Goal: Download file/media

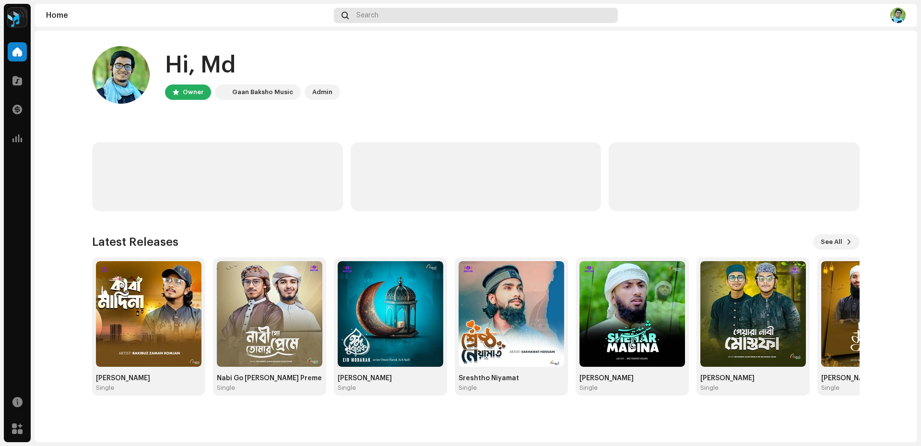
click at [385, 17] on div "Search" at bounding box center [476, 15] width 284 height 15
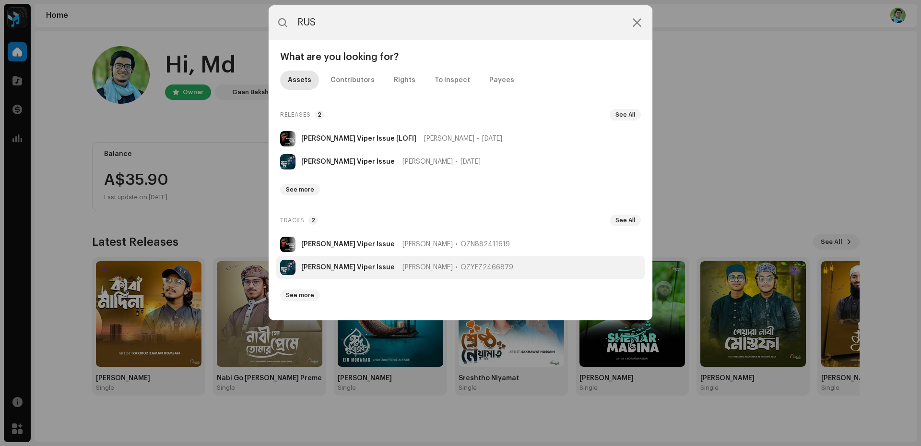
type input "RUS"
click at [351, 269] on strong "[PERSON_NAME] Viper Issue" at bounding box center [348, 267] width 94 height 8
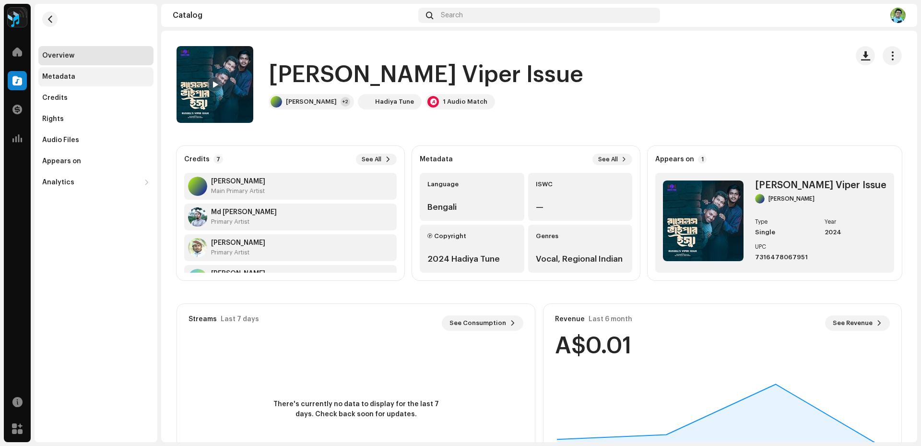
click at [88, 76] on div "Metadata" at bounding box center [95, 77] width 107 height 8
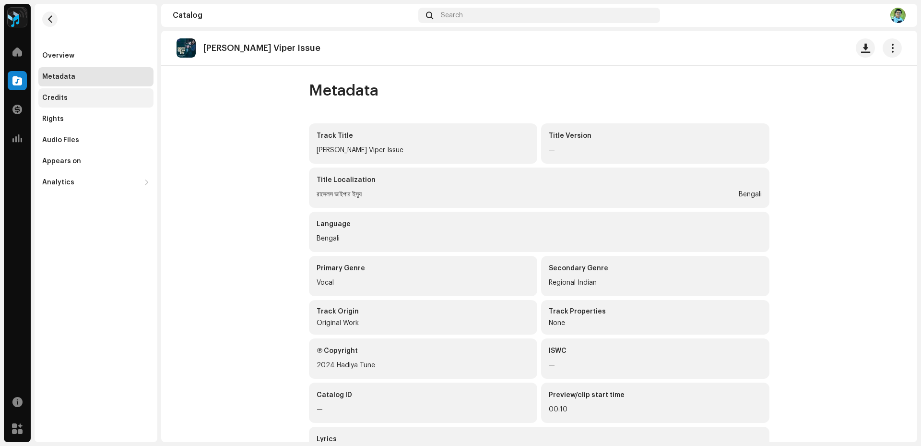
click at [86, 96] on div "Credits" at bounding box center [95, 98] width 107 height 8
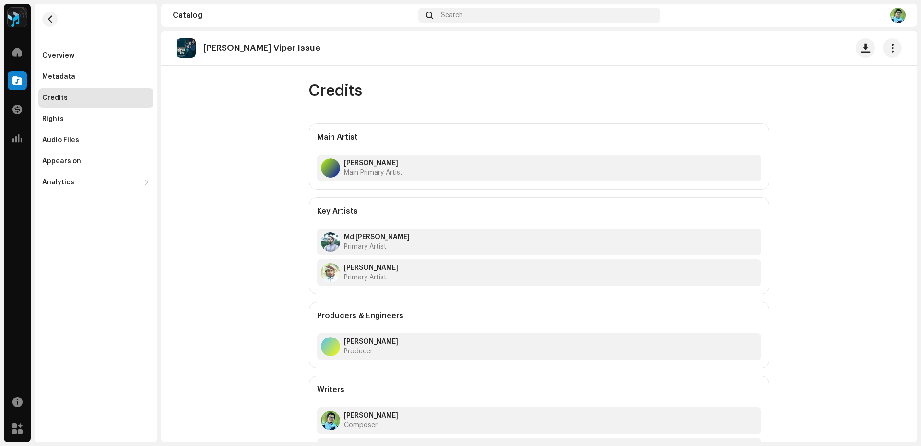
drag, startPoint x: 224, startPoint y: 47, endPoint x: 216, endPoint y: 49, distance: 7.4
click at [223, 47] on p "[PERSON_NAME] Viper Issue" at bounding box center [261, 48] width 117 height 10
click at [191, 47] on img at bounding box center [186, 47] width 19 height 19
click at [101, 50] on div "Overview" at bounding box center [95, 55] width 115 height 19
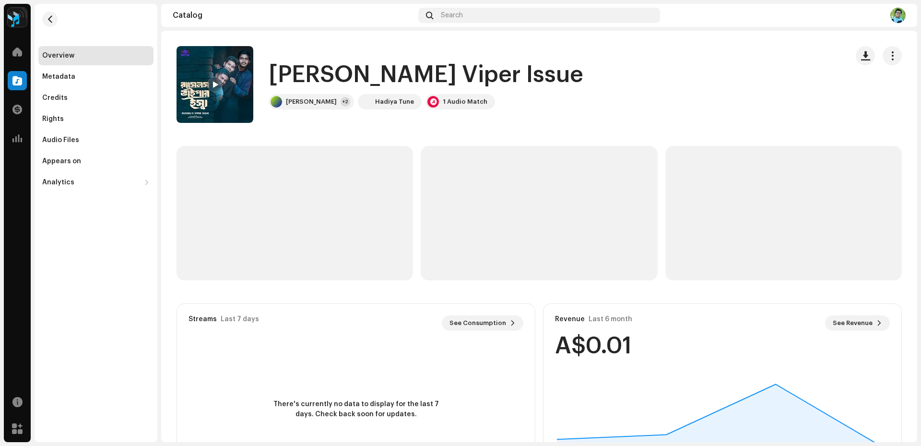
click at [203, 75] on img at bounding box center [215, 84] width 77 height 77
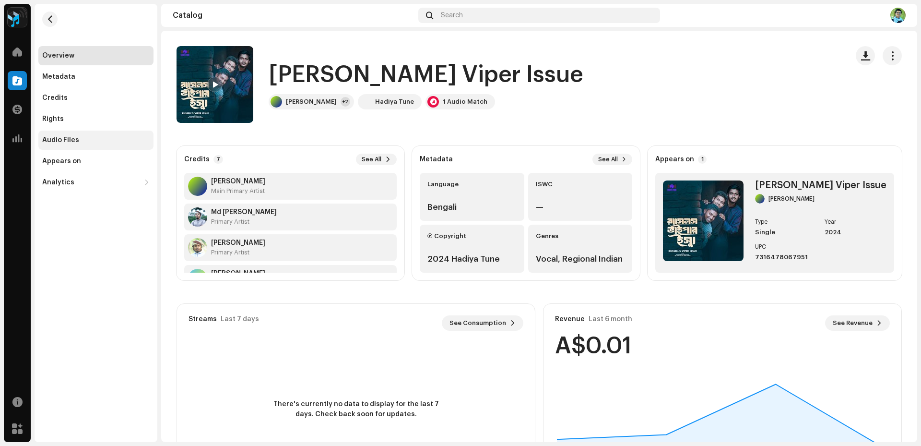
click at [88, 141] on div "Audio Files" at bounding box center [95, 140] width 107 height 8
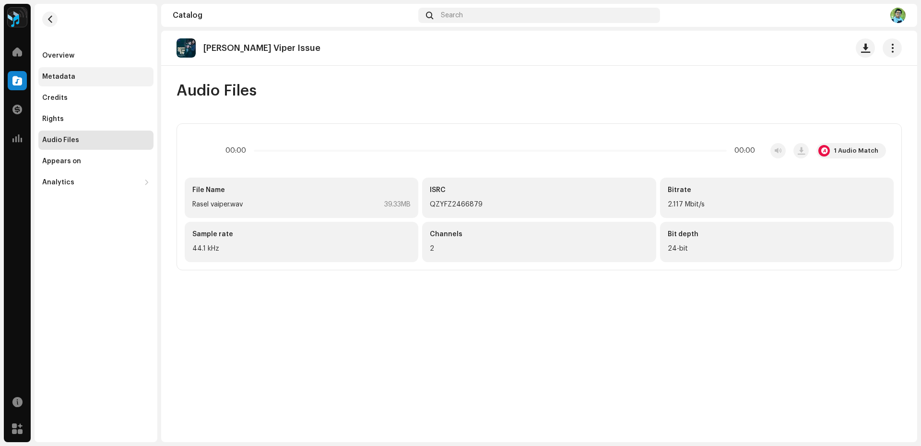
click at [74, 74] on div "Metadata" at bounding box center [95, 77] width 107 height 8
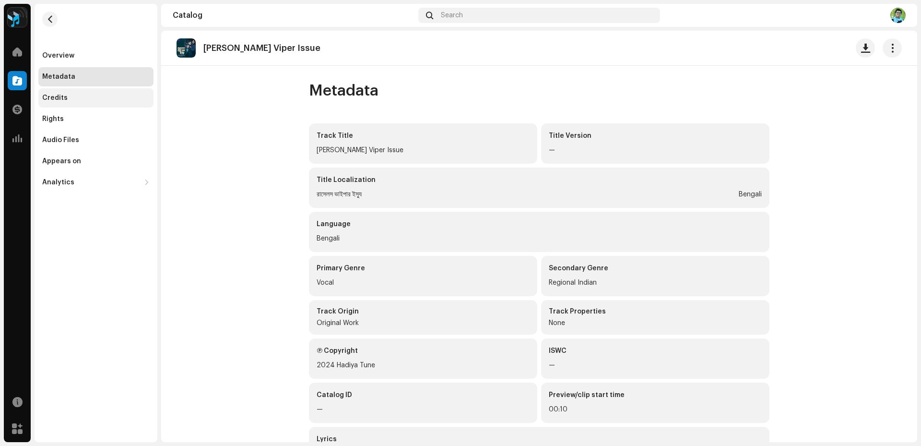
click at [69, 100] on div "Credits" at bounding box center [95, 98] width 107 height 8
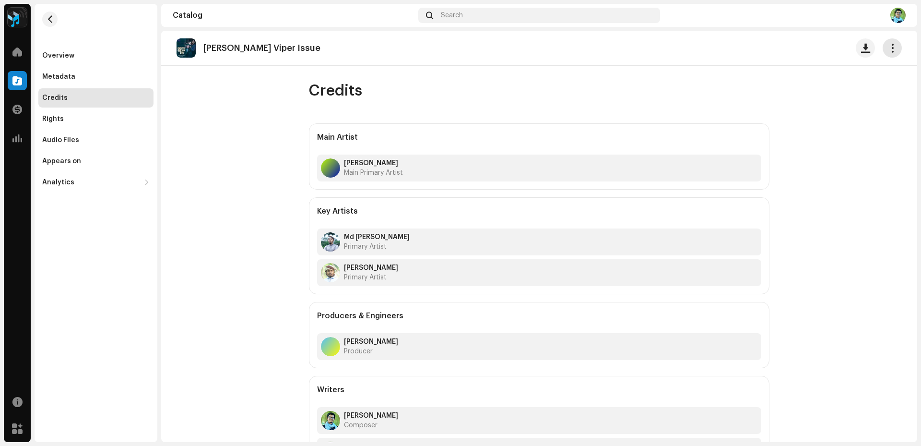
click at [885, 54] on button "button" at bounding box center [892, 47] width 19 height 19
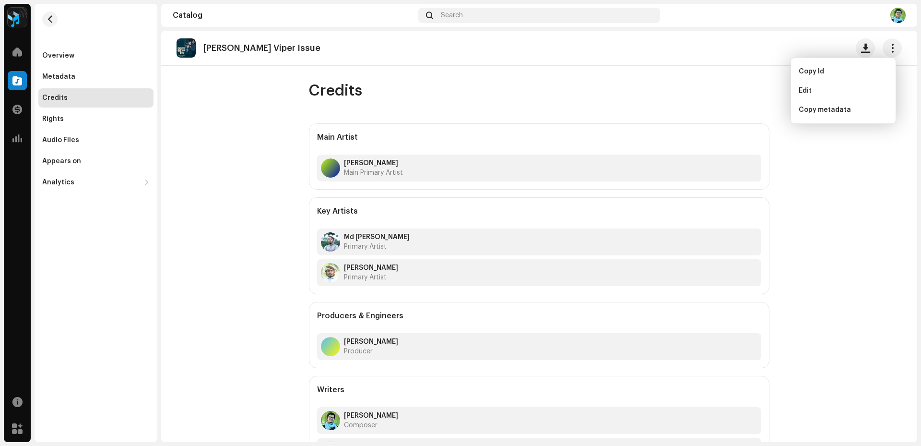
click at [684, 47] on div "[PERSON_NAME] Viper Issue" at bounding box center [539, 47] width 725 height 19
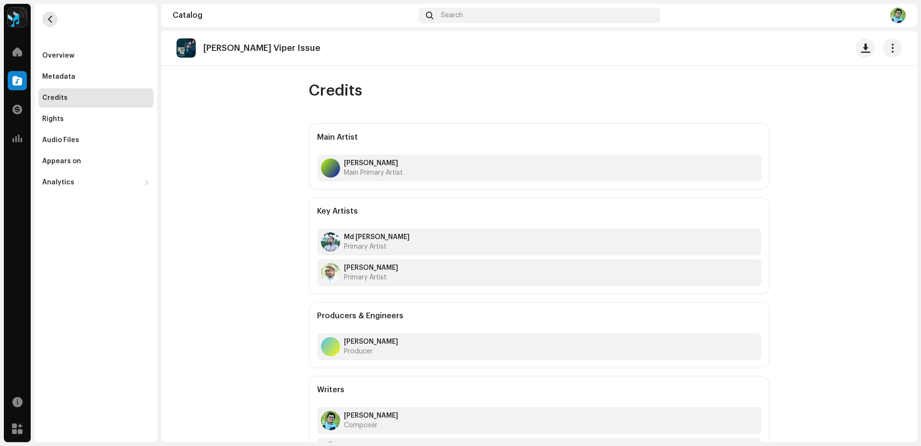
click at [49, 18] on span "button" at bounding box center [50, 19] width 7 height 8
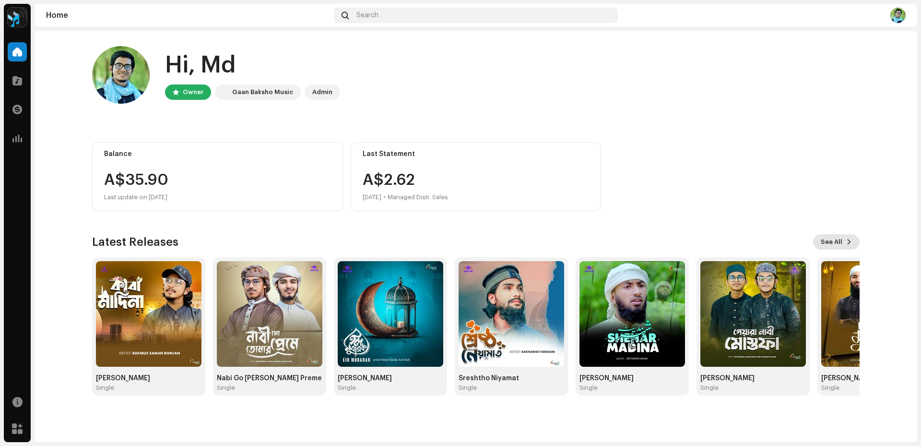
click at [837, 242] on span "See All" at bounding box center [832, 241] width 22 height 19
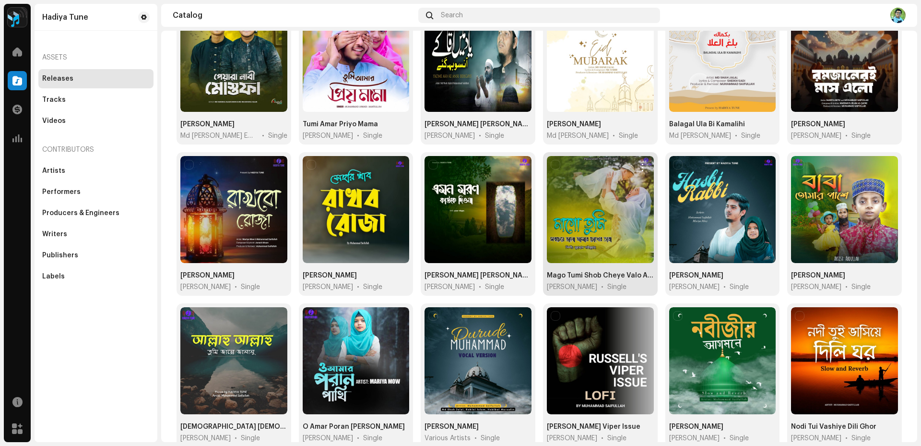
scroll to position [304, 0]
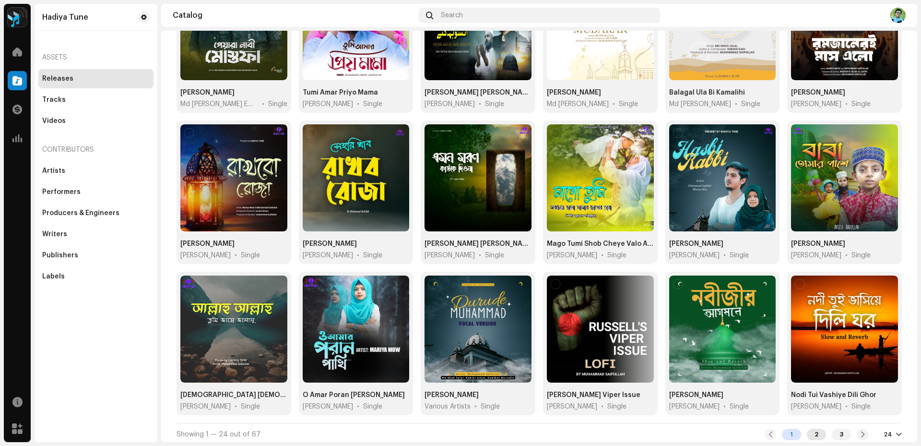
click at [807, 433] on div "2" at bounding box center [816, 434] width 19 height 12
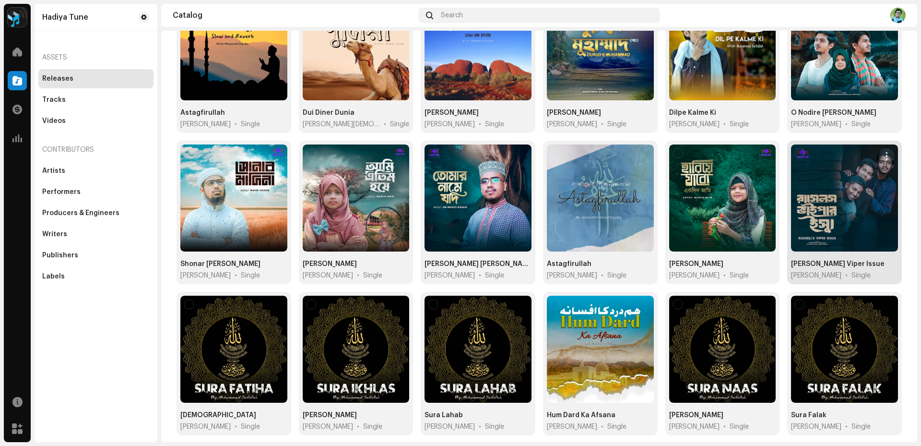
scroll to position [288, 0]
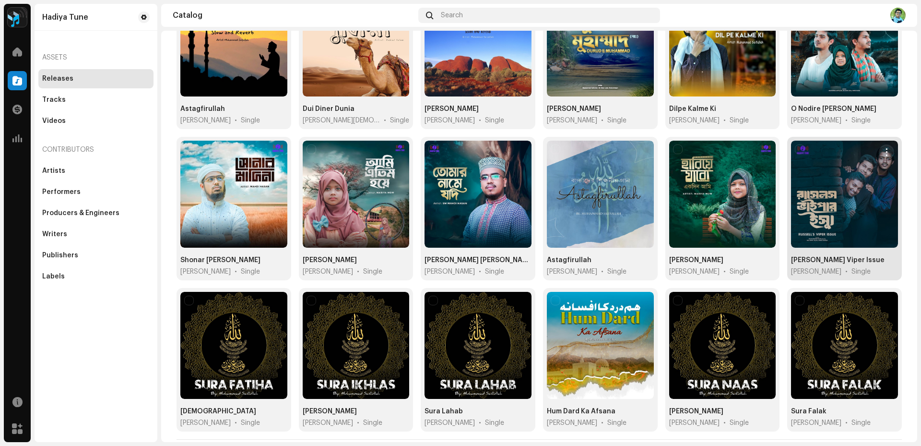
click at [815, 198] on div at bounding box center [844, 194] width 107 height 107
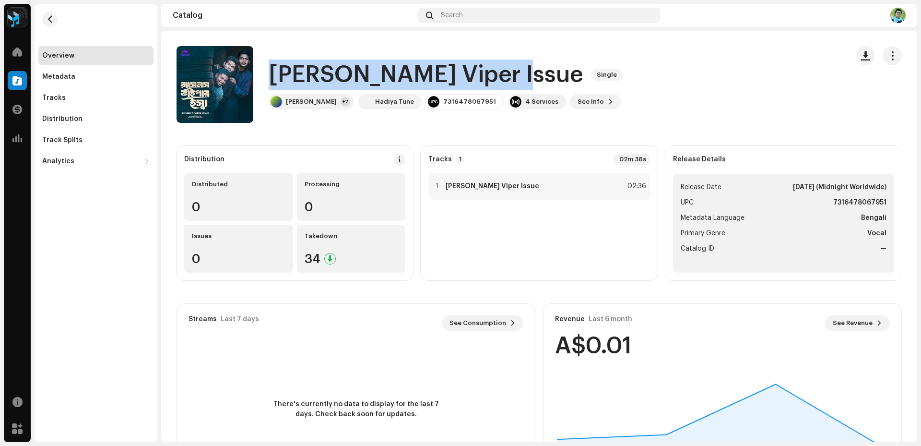
drag, startPoint x: 487, startPoint y: 80, endPoint x: 273, endPoint y: 75, distance: 214.0
click at [273, 75] on div "[PERSON_NAME] Viper Issue Single" at bounding box center [448, 74] width 358 height 31
copy h1 "[PERSON_NAME] Viper Issue"
click at [890, 52] on span "button" at bounding box center [892, 56] width 9 height 8
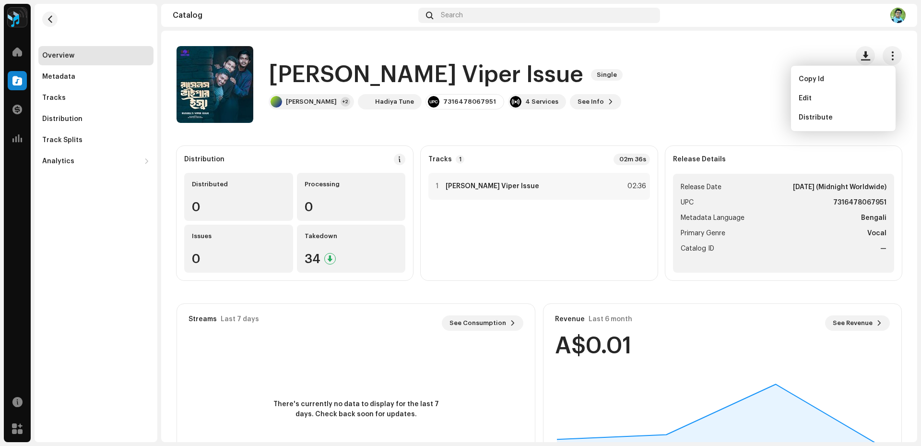
click at [673, 59] on div "[PERSON_NAME] Viper Issue Single [PERSON_NAME] +2 [PERSON_NAME] Tune 7316478067…" at bounding box center [509, 84] width 664 height 77
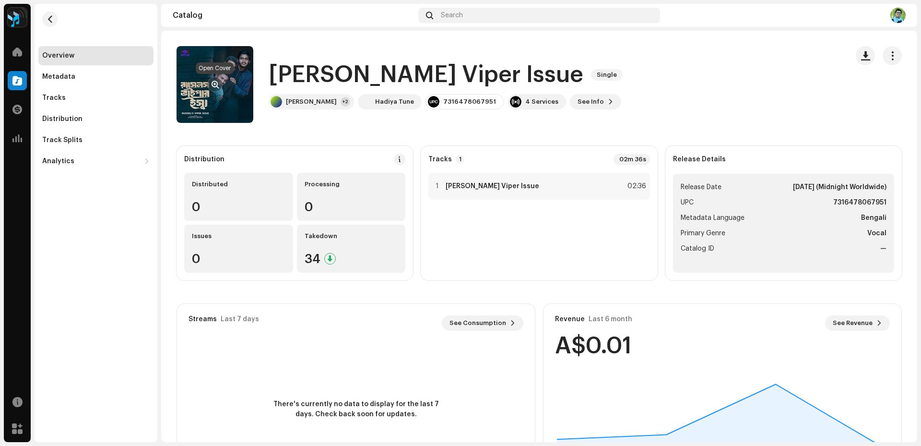
click at [216, 83] on span "button" at bounding box center [215, 85] width 7 height 8
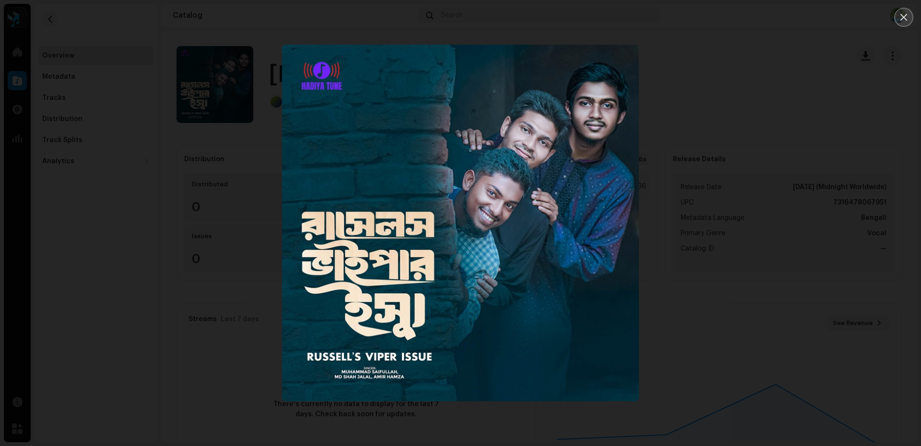
click at [902, 17] on icon "Close" at bounding box center [904, 17] width 9 height 9
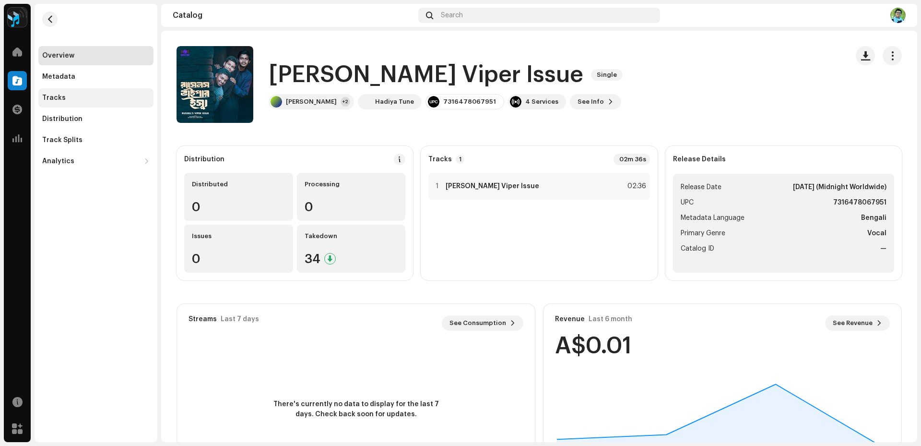
click at [82, 97] on div "Tracks" at bounding box center [95, 98] width 107 height 8
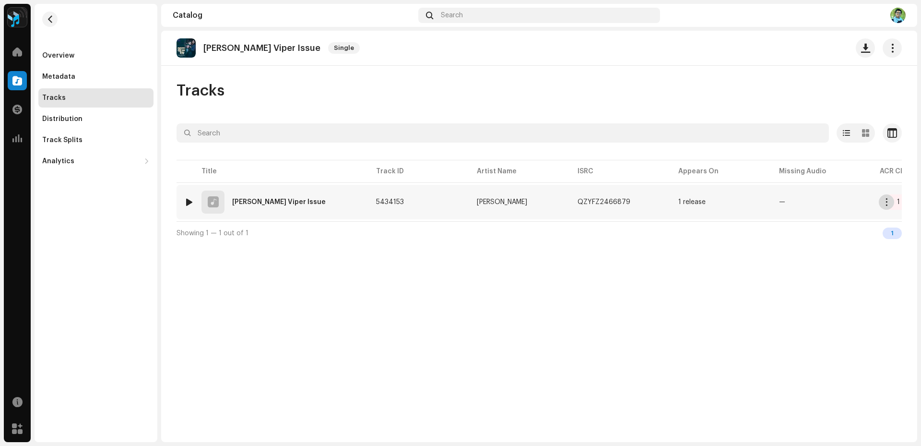
click at [891, 203] on button "button" at bounding box center [886, 201] width 15 height 15
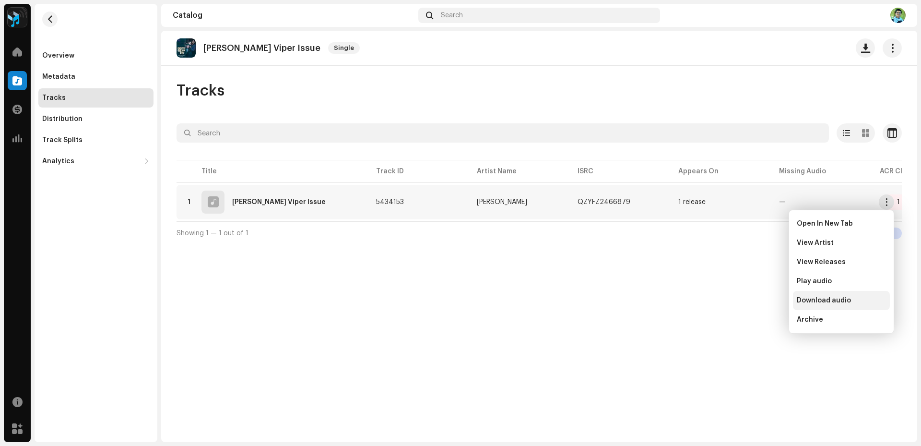
click at [832, 298] on span "Download audio" at bounding box center [824, 301] width 54 height 8
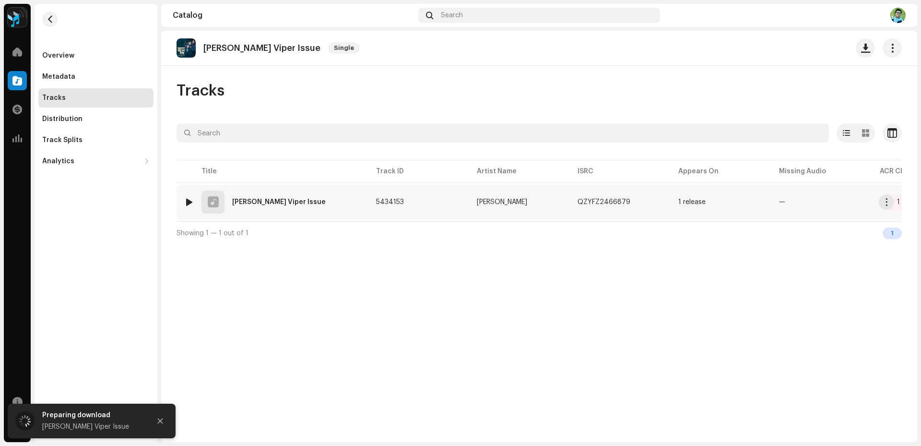
click at [265, 203] on div "[PERSON_NAME] Viper Issue" at bounding box center [279, 202] width 94 height 7
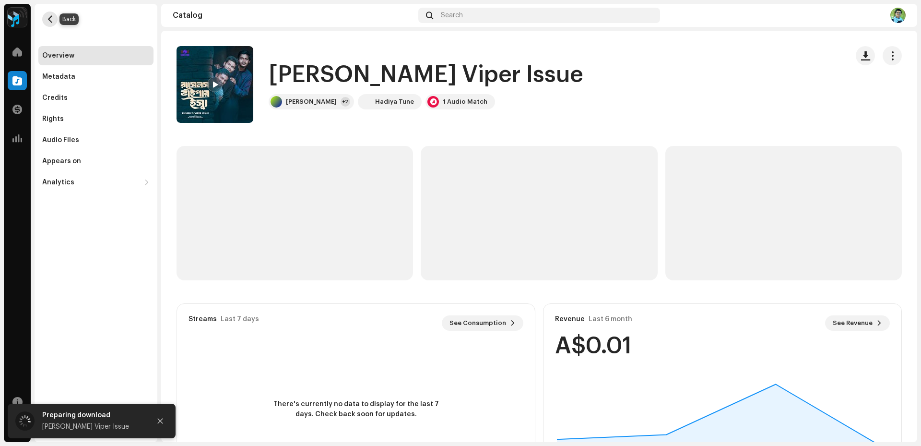
click at [54, 20] on button "button" at bounding box center [49, 19] width 15 height 15
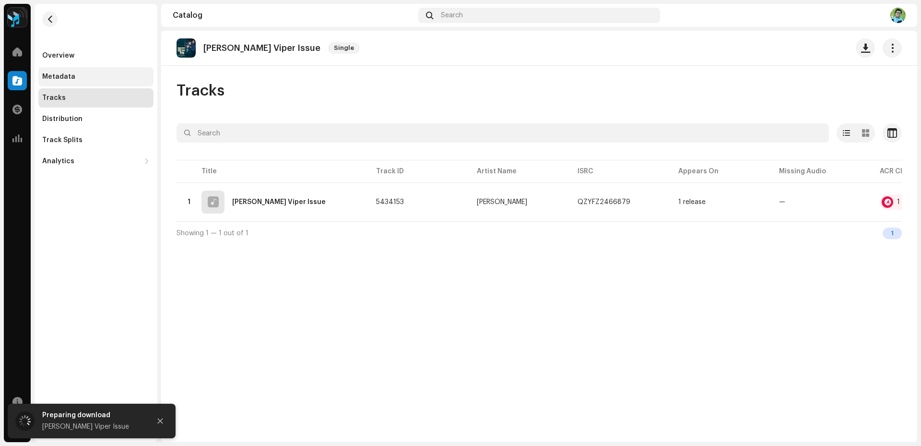
click at [78, 78] on div "Metadata" at bounding box center [95, 77] width 107 height 8
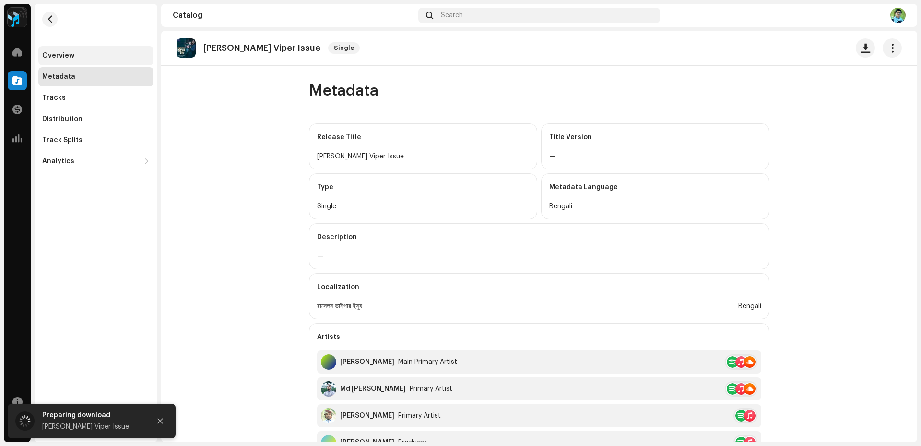
click at [75, 57] on div "Overview" at bounding box center [95, 56] width 107 height 8
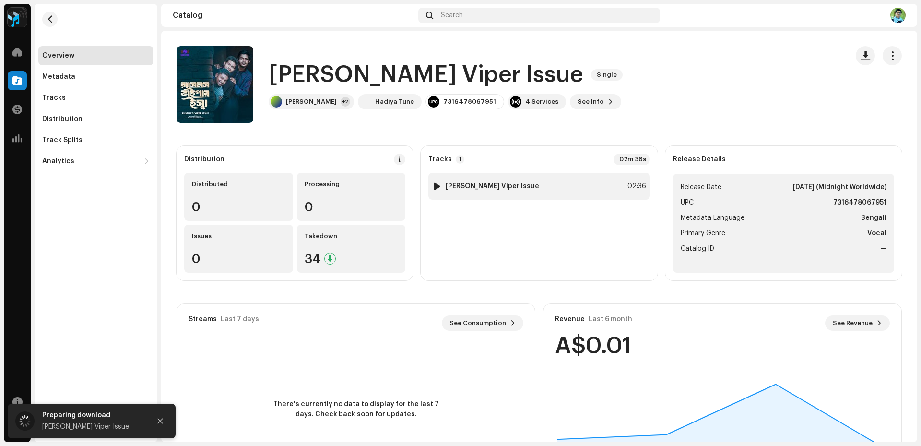
click at [553, 182] on div "1 [PERSON_NAME] Viper Issue 02:36" at bounding box center [538, 186] width 221 height 27
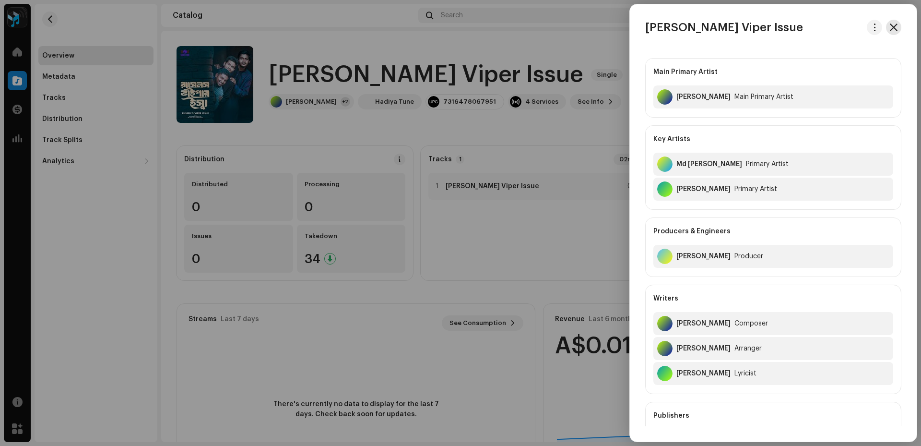
click at [895, 24] on button "button" at bounding box center [893, 27] width 15 height 15
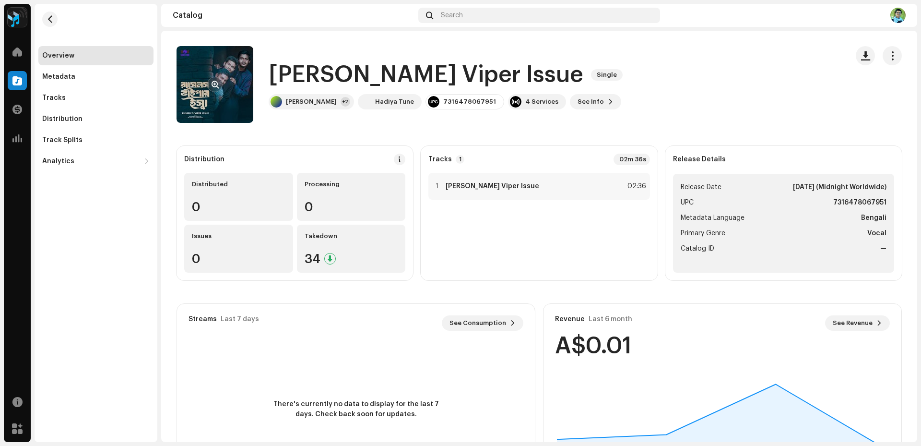
click at [207, 72] on re-a-cover at bounding box center [215, 84] width 77 height 77
click at [216, 82] on span "button" at bounding box center [215, 85] width 7 height 8
